Goal: Navigation & Orientation: Find specific page/section

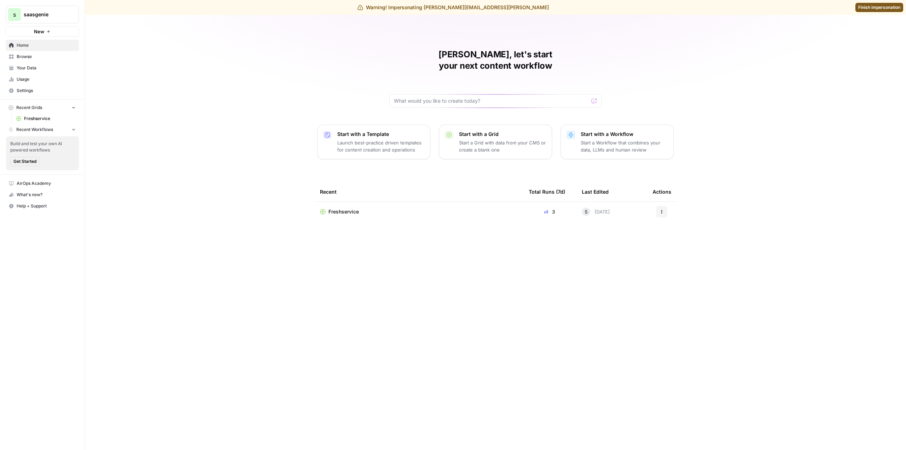
click at [38, 64] on link "Your Data" at bounding box center [42, 67] width 73 height 11
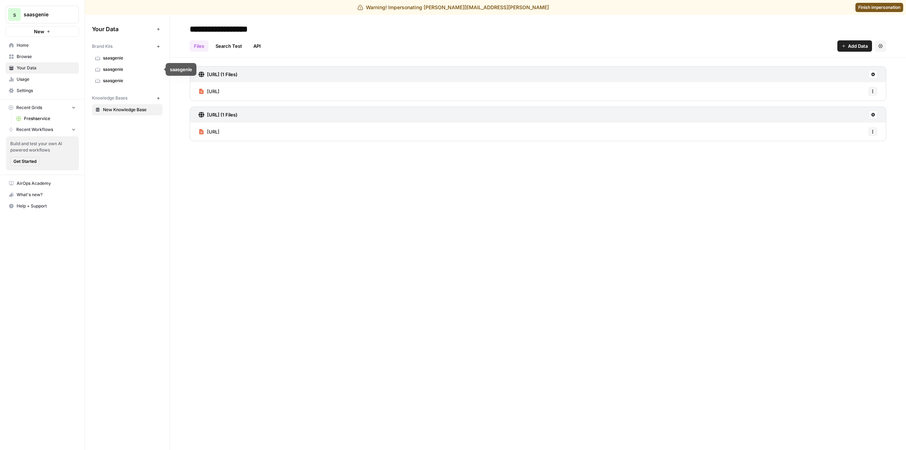
click at [128, 56] on span "saasgenie" at bounding box center [131, 58] width 56 height 6
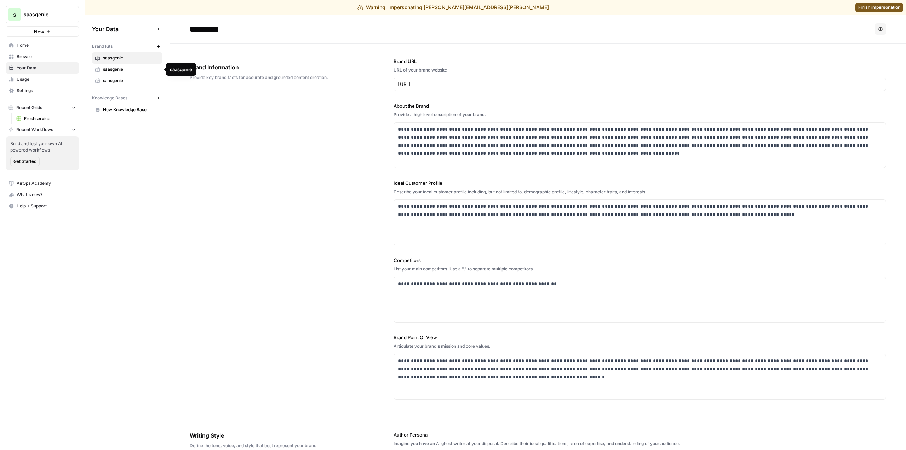
click at [121, 71] on span "saasgenie" at bounding box center [131, 69] width 56 height 6
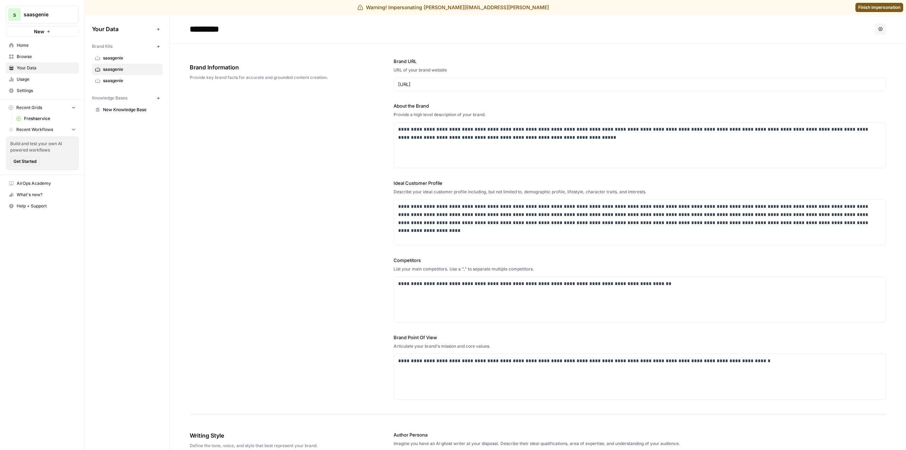
click at [124, 87] on div "Brand Kits New saasgenie saasgenie saasgenie Knowledge Bases New New Knowledge …" at bounding box center [127, 77] width 70 height 75
click at [126, 78] on span "saasgenie" at bounding box center [131, 81] width 56 height 6
click at [878, 27] on button "Options" at bounding box center [880, 28] width 11 height 11
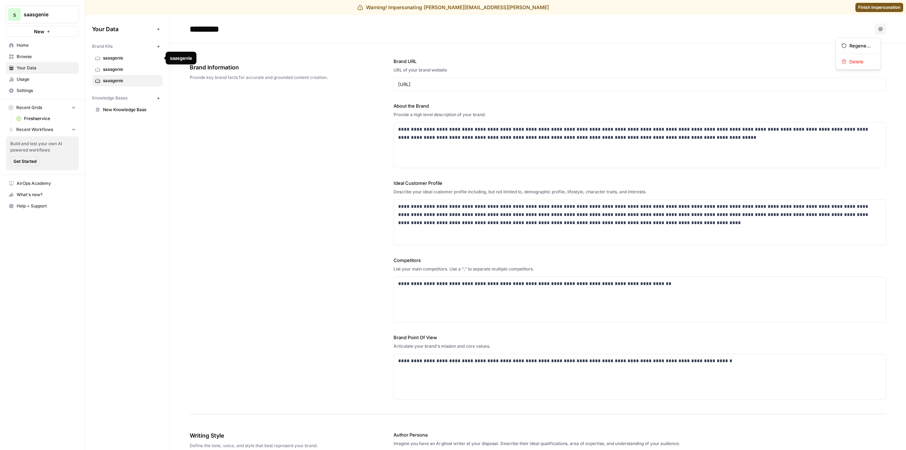
click at [135, 71] on span "saasgenie" at bounding box center [131, 69] width 56 height 6
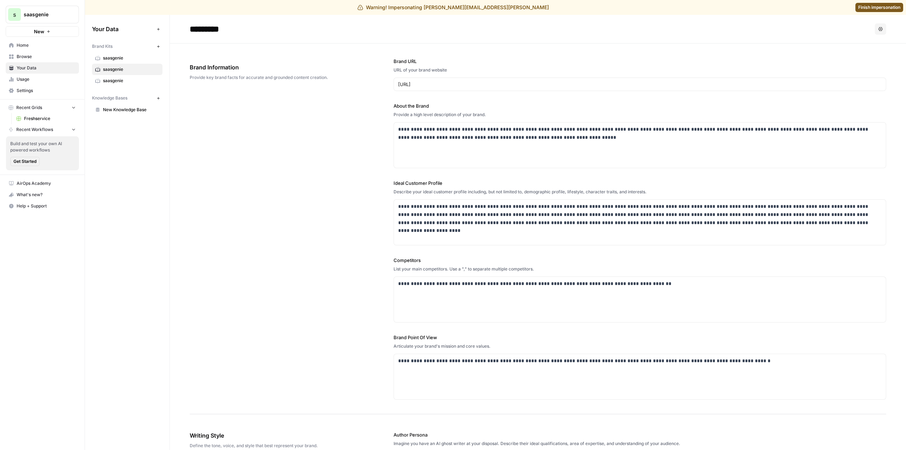
click at [44, 56] on span "Browse" at bounding box center [46, 56] width 59 height 6
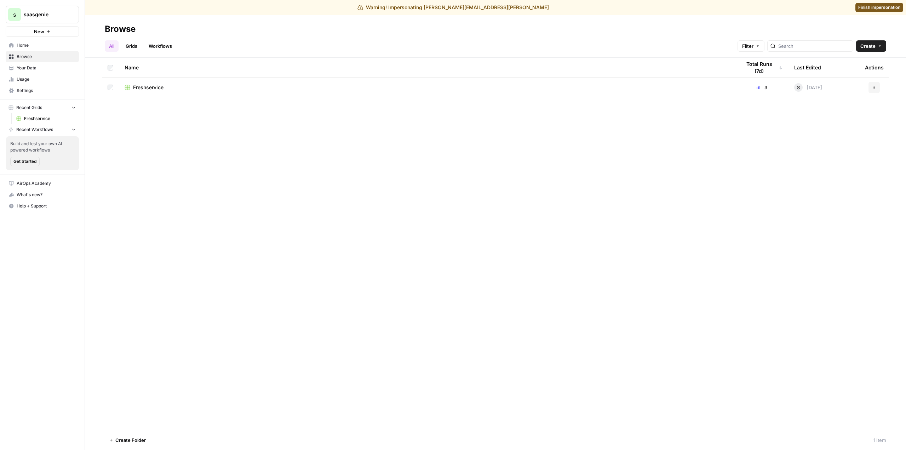
click at [159, 88] on span "Freshservice" at bounding box center [148, 87] width 30 height 7
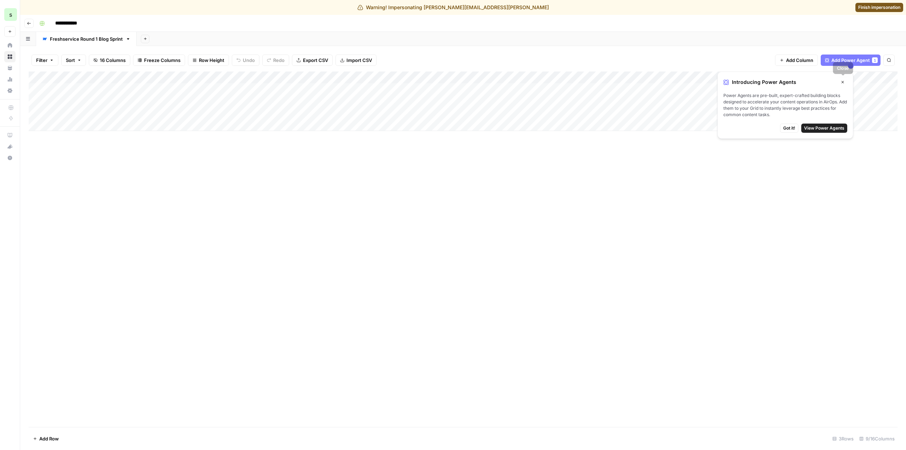
click at [844, 83] on icon "button" at bounding box center [843, 82] width 4 height 4
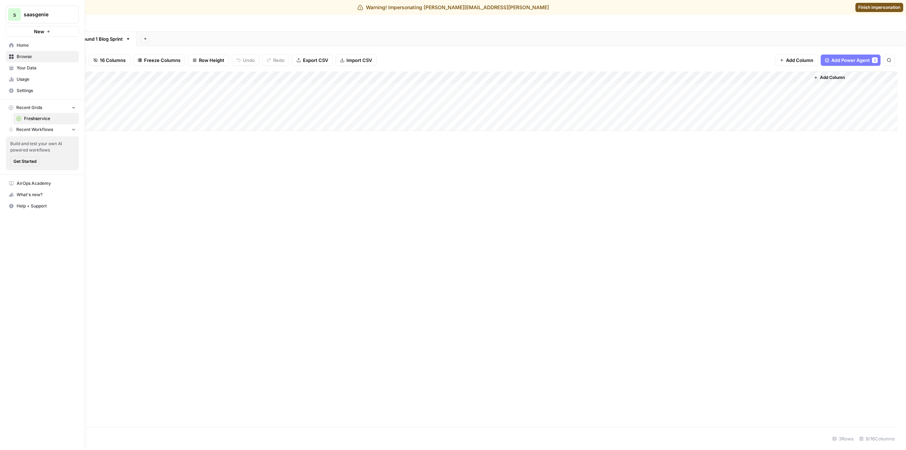
click at [34, 67] on span "Your Data" at bounding box center [46, 68] width 59 height 6
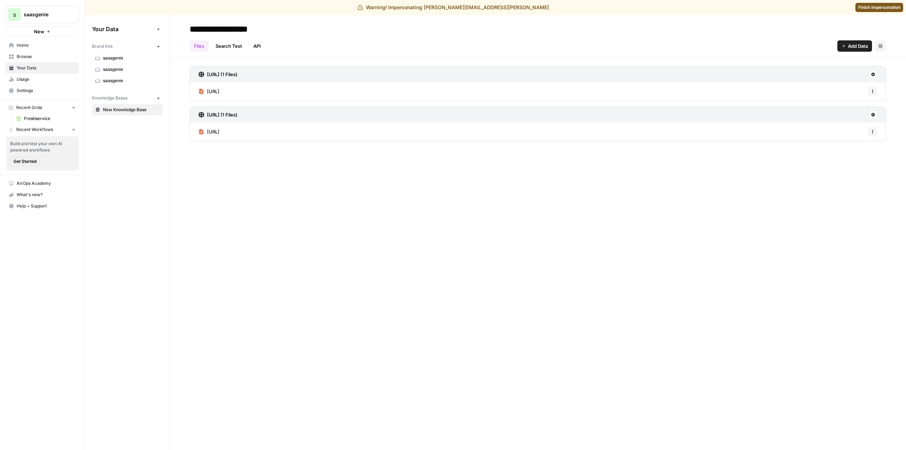
click at [262, 225] on div "**********" at bounding box center [538, 232] width 736 height 435
click at [122, 58] on span "saasgenie" at bounding box center [131, 58] width 56 height 6
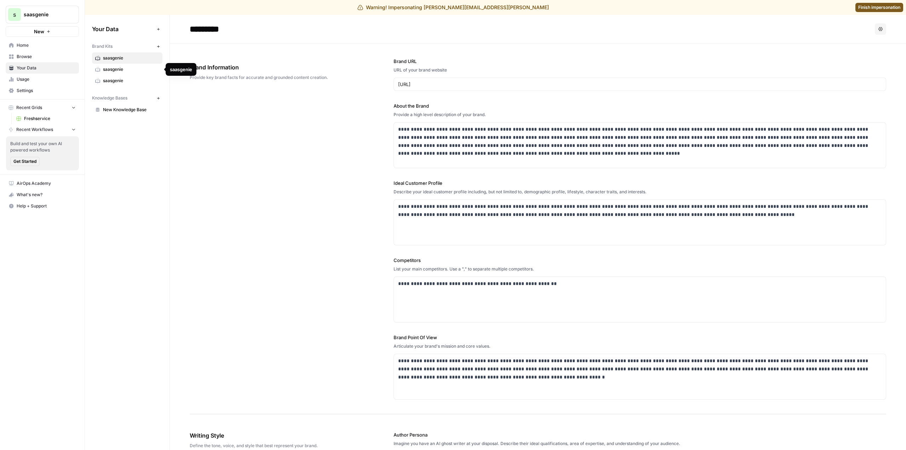
click at [134, 71] on span "saasgenie" at bounding box center [131, 69] width 56 height 6
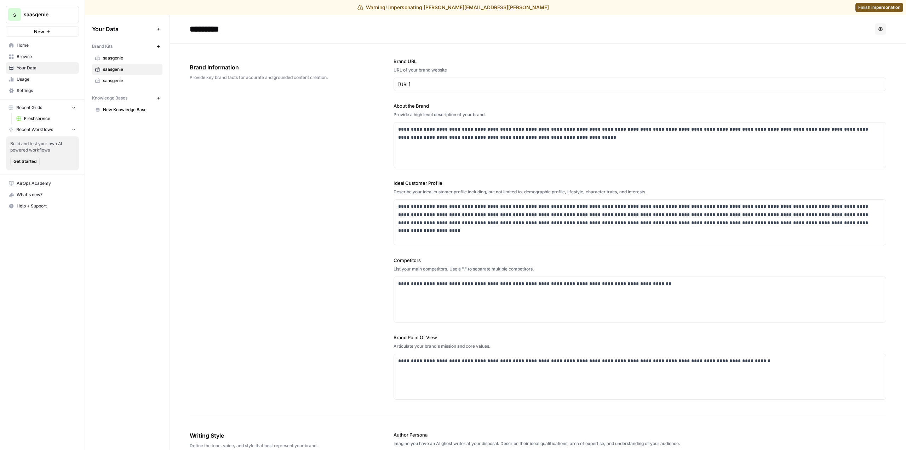
click at [132, 78] on span "saasgenie" at bounding box center [131, 81] width 56 height 6
click at [126, 56] on span "saasgenie" at bounding box center [131, 58] width 56 height 6
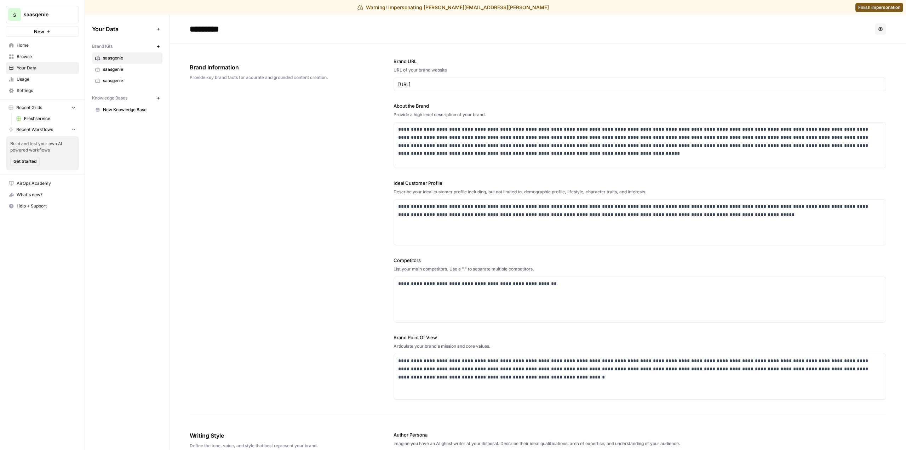
click at [34, 59] on span "Browse" at bounding box center [46, 56] width 59 height 6
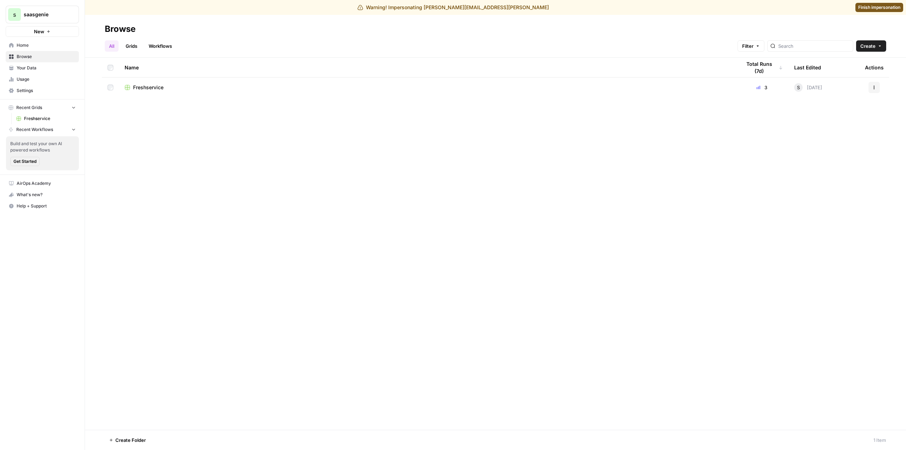
click at [42, 50] on link "Home" at bounding box center [42, 45] width 73 height 11
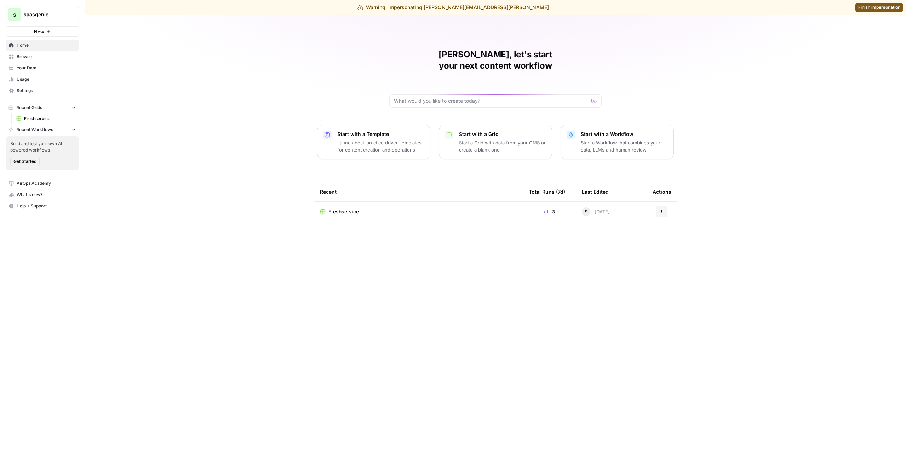
click at [44, 59] on span "Browse" at bounding box center [46, 56] width 59 height 6
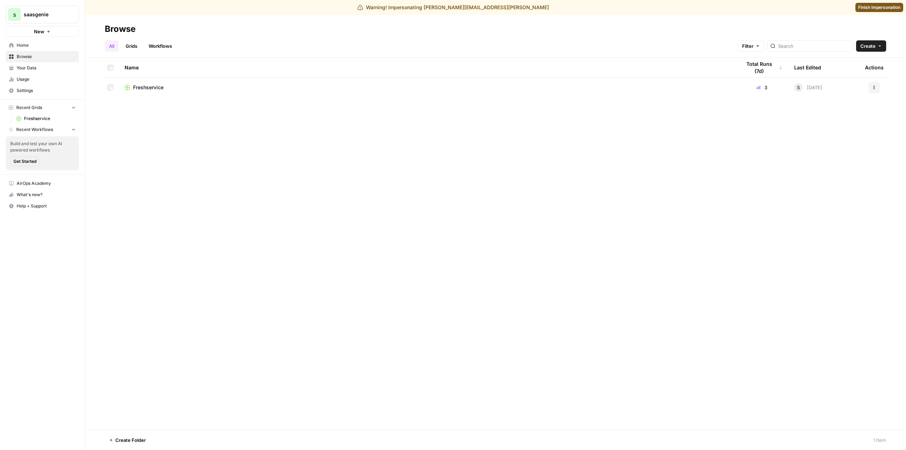
click at [33, 73] on link "Your Data" at bounding box center [42, 67] width 73 height 11
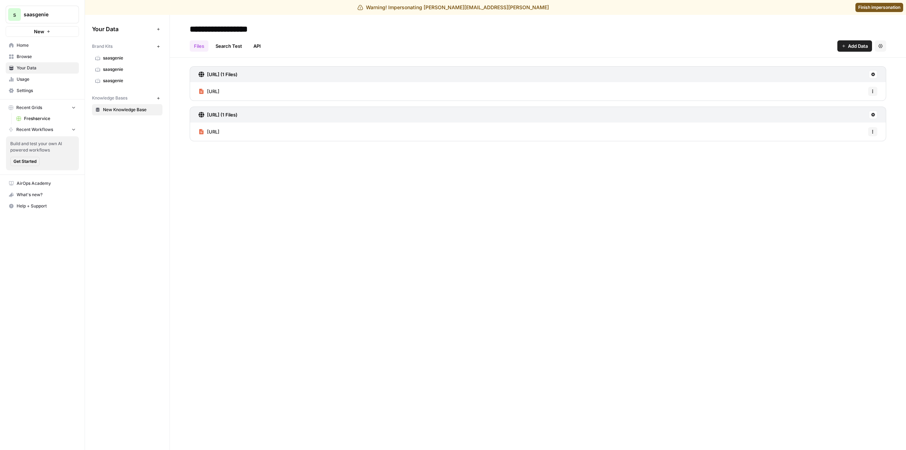
click at [561, 205] on div "**********" at bounding box center [538, 232] width 736 height 435
click at [895, 7] on span "Finish impersonation" at bounding box center [879, 7] width 42 height 6
